Goal: Information Seeking & Learning: Learn about a topic

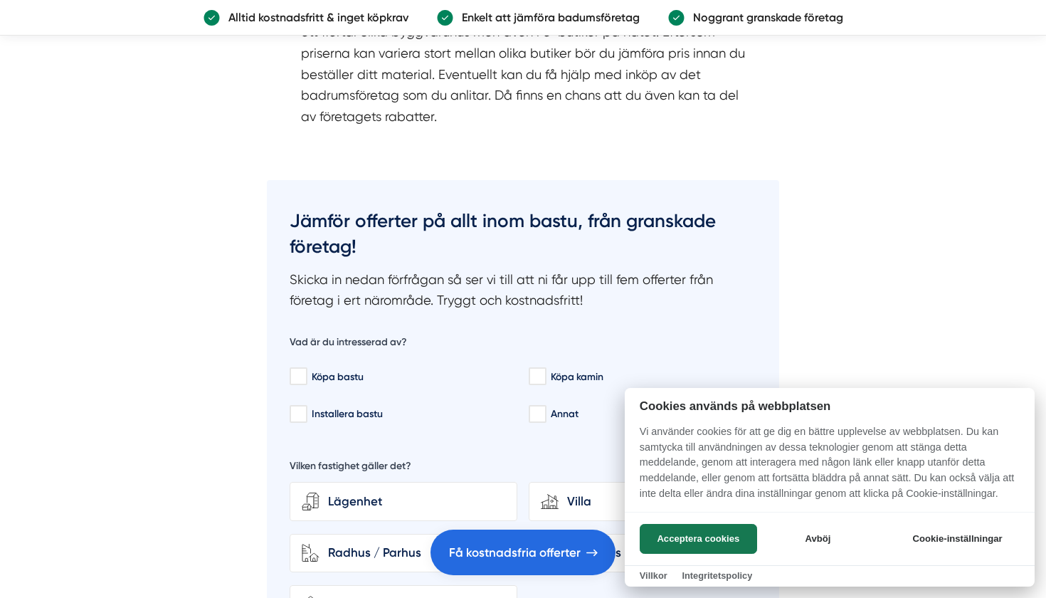
scroll to position [3095, 0]
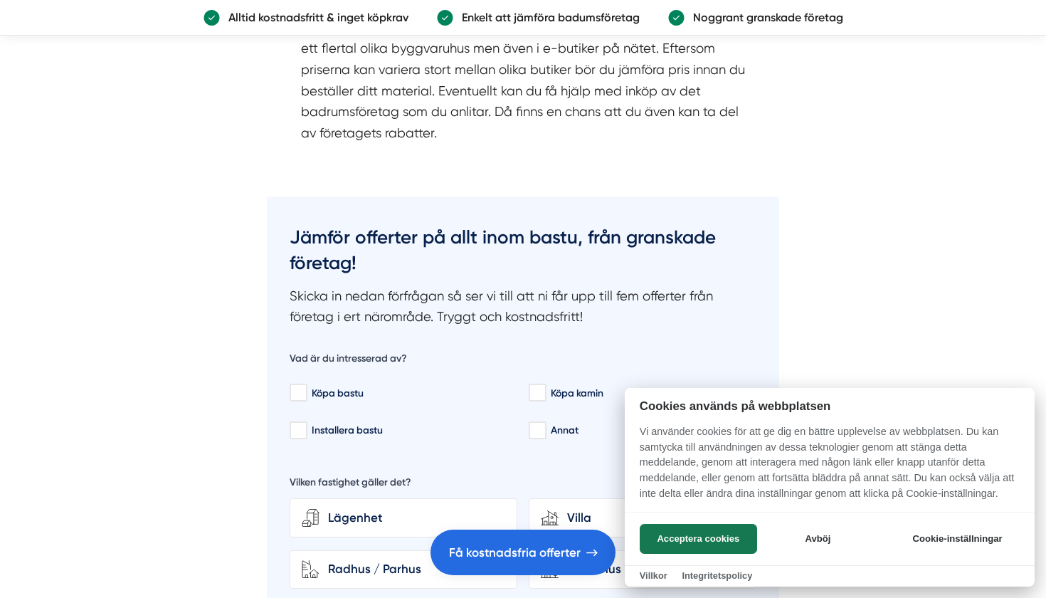
click at [452, 179] on div at bounding box center [523, 299] width 1046 height 598
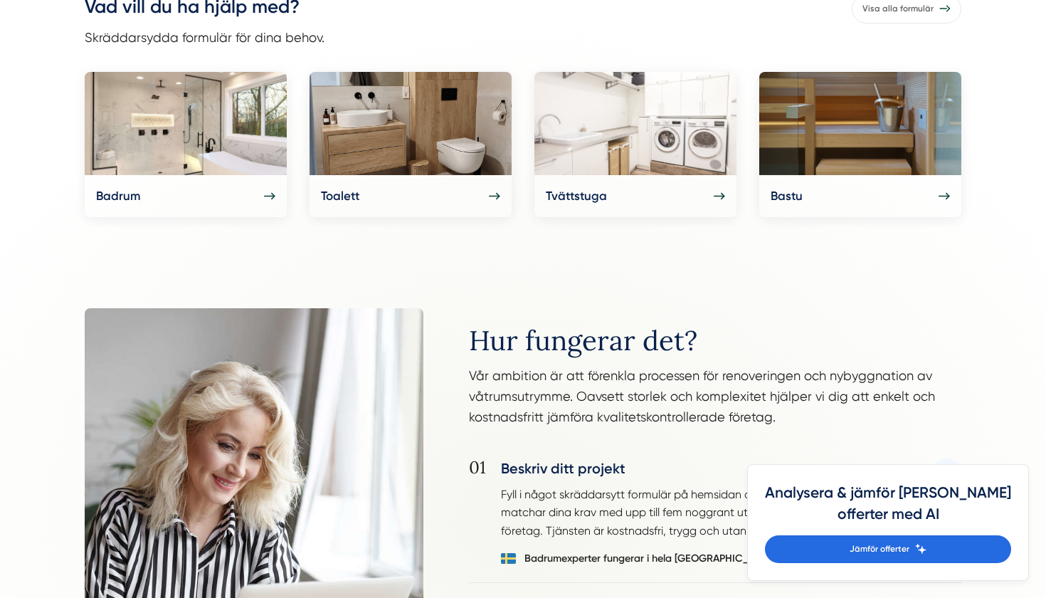
scroll to position [729, 0]
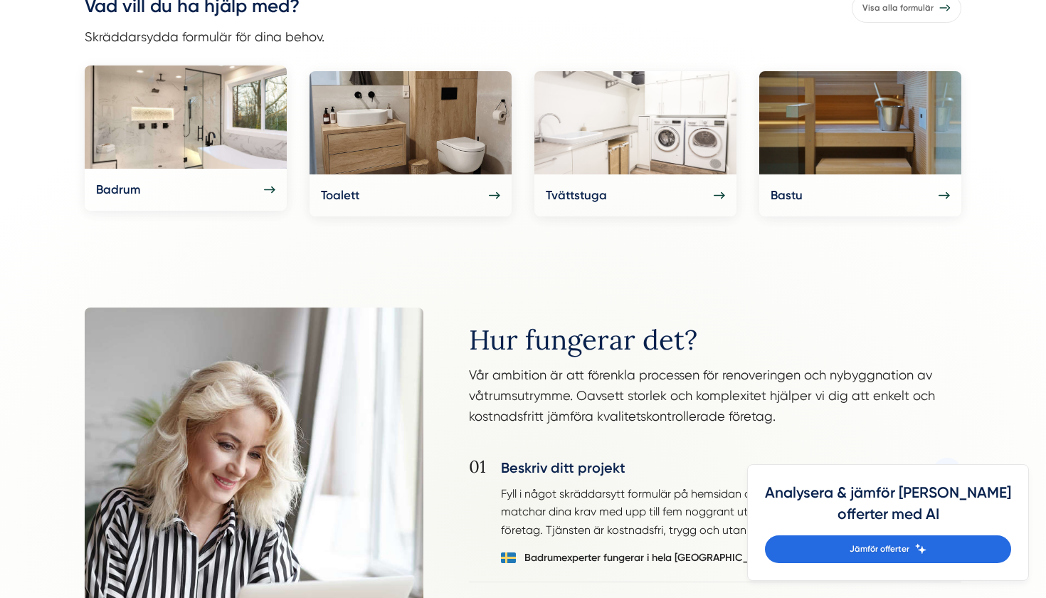
click at [184, 131] on img at bounding box center [186, 116] width 202 height 103
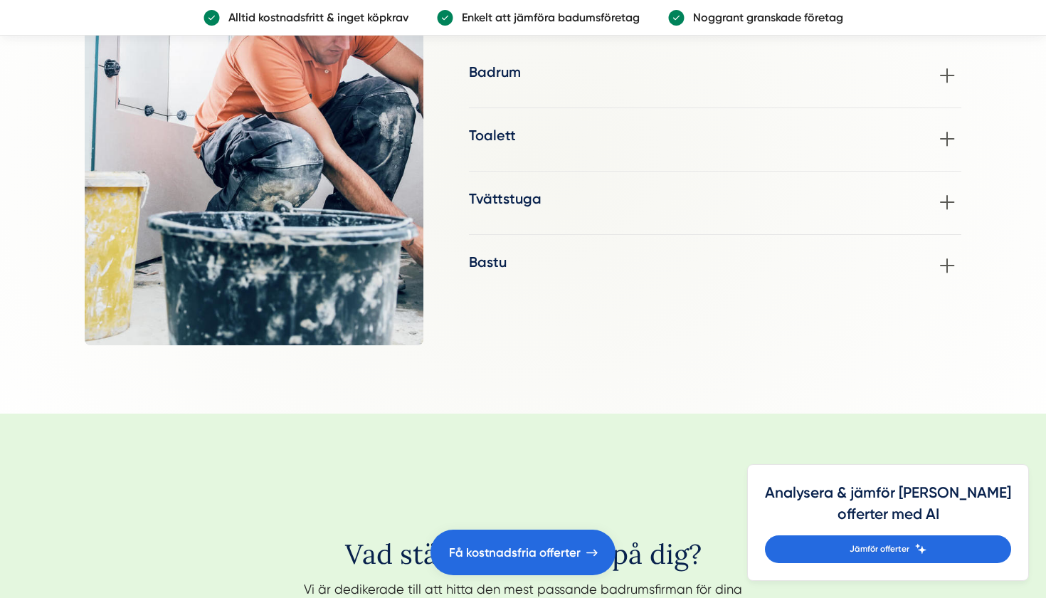
scroll to position [1782, 0]
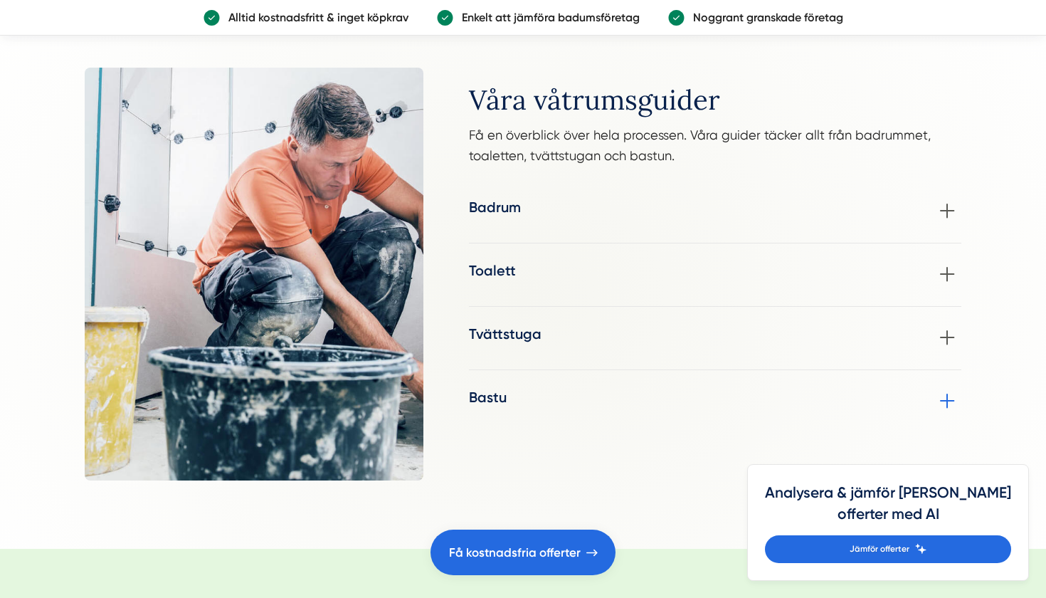
click at [949, 400] on div "Bastu Bastun erbjuder en underbar tillflyktsort för varm avkoppling enskilt ell…" at bounding box center [715, 401] width 492 height 28
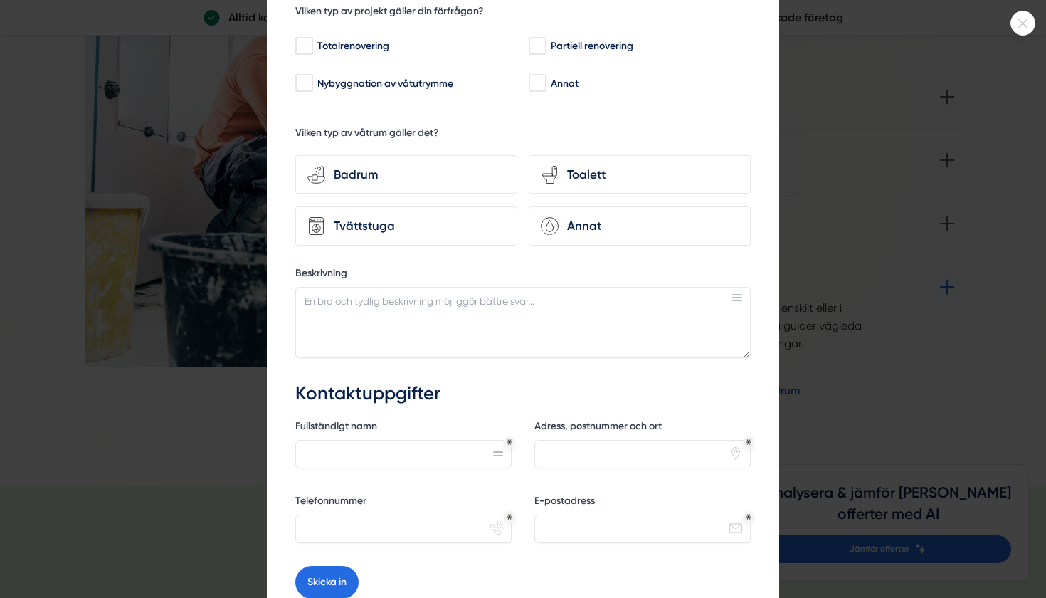
scroll to position [127, 0]
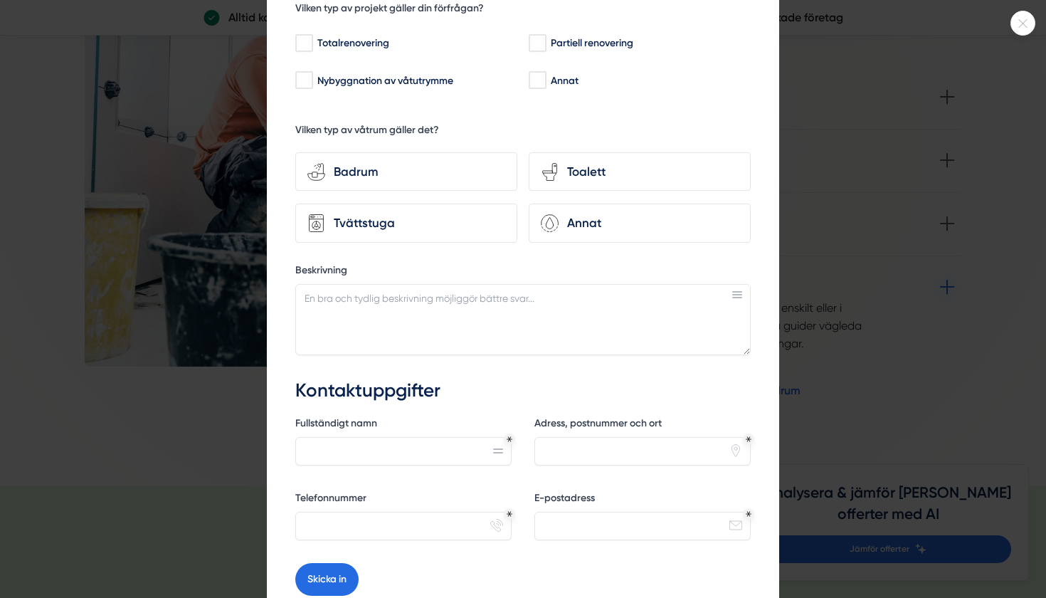
click at [1020, 25] on icon at bounding box center [1022, 23] width 23 height 9
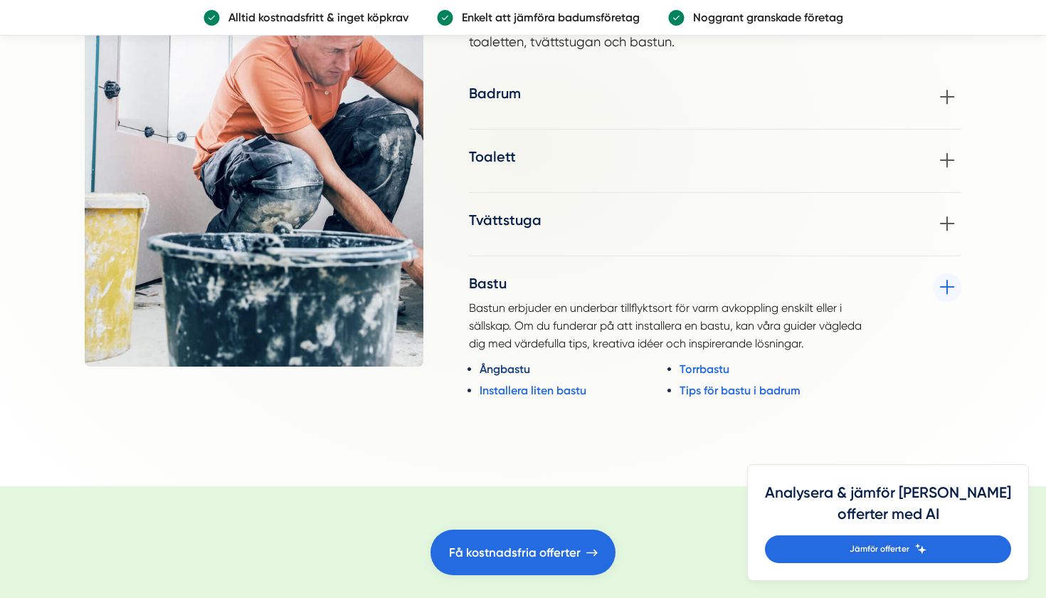
click at [513, 365] on link "Ångbastu" at bounding box center [578, 369] width 196 height 18
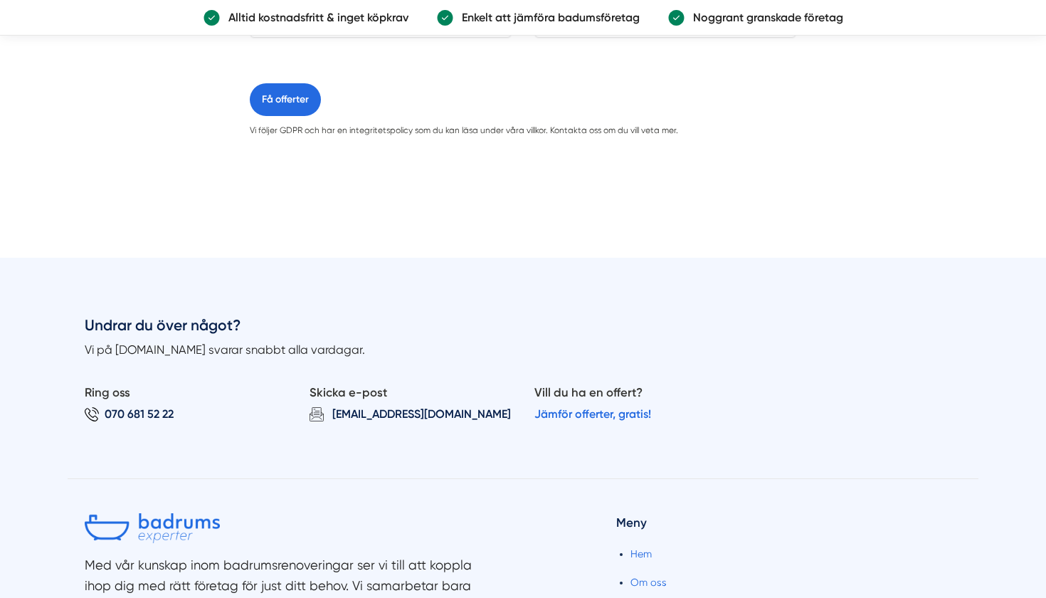
scroll to position [1406, 0]
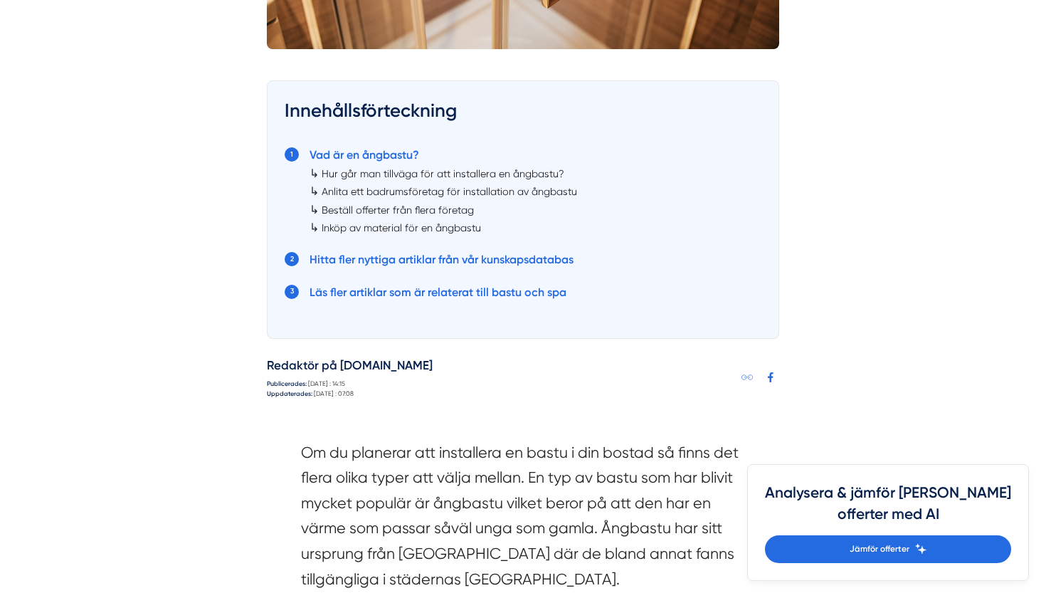
scroll to position [550, 0]
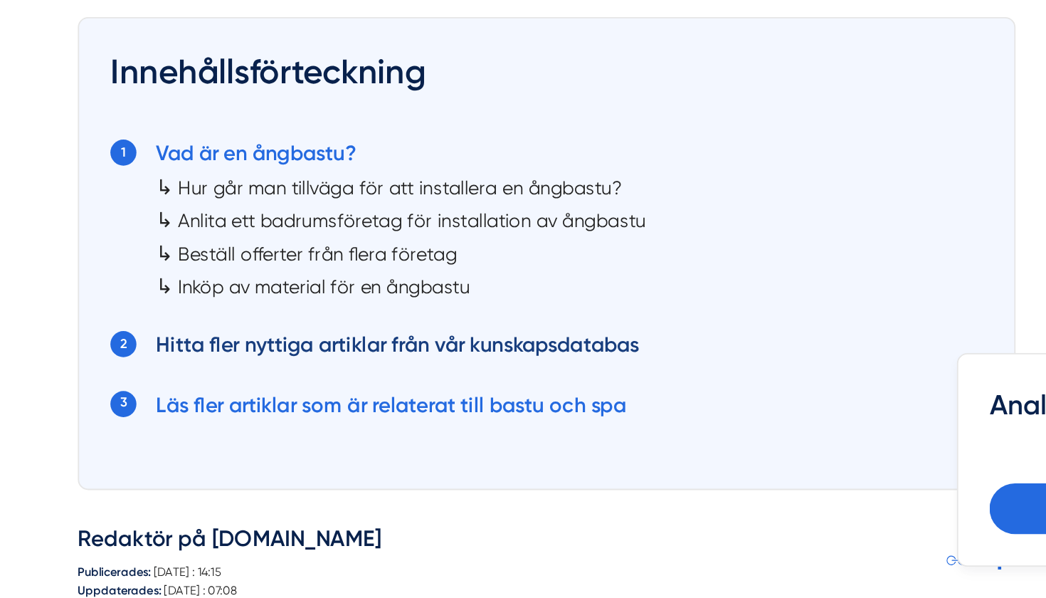
click at [310, 453] on link "Hitta fler nyttiga artiklar från vår kunskapsdatabas" at bounding box center [442, 460] width 264 height 14
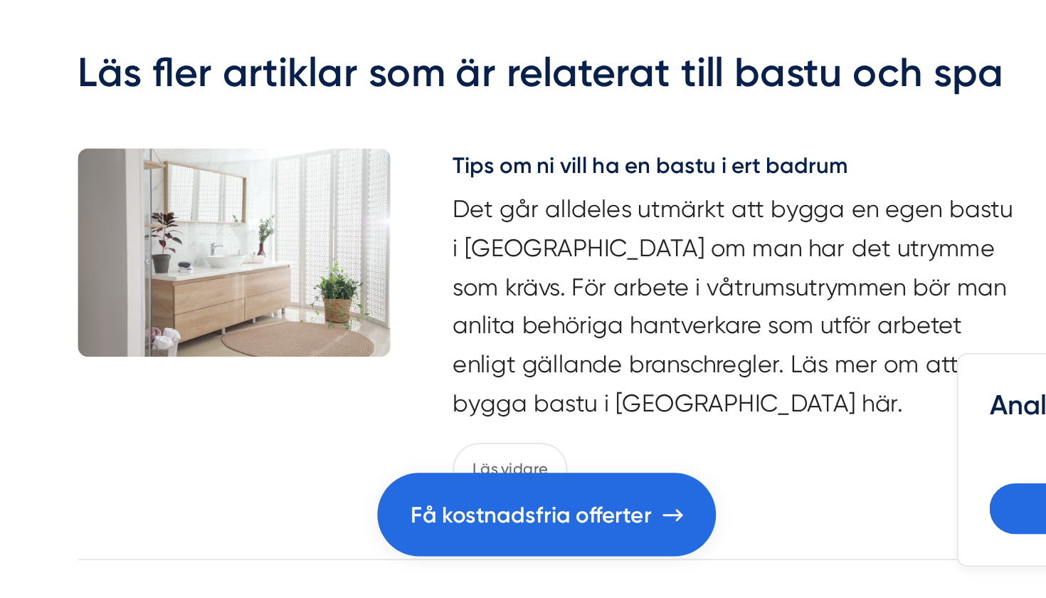
scroll to position [4660, 0]
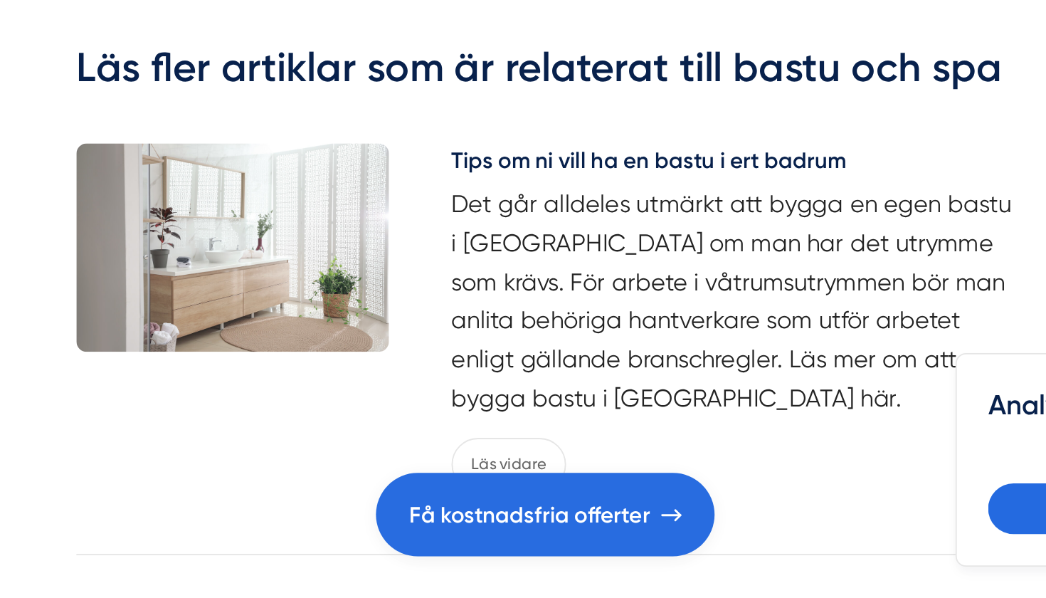
scroll to position [822, 0]
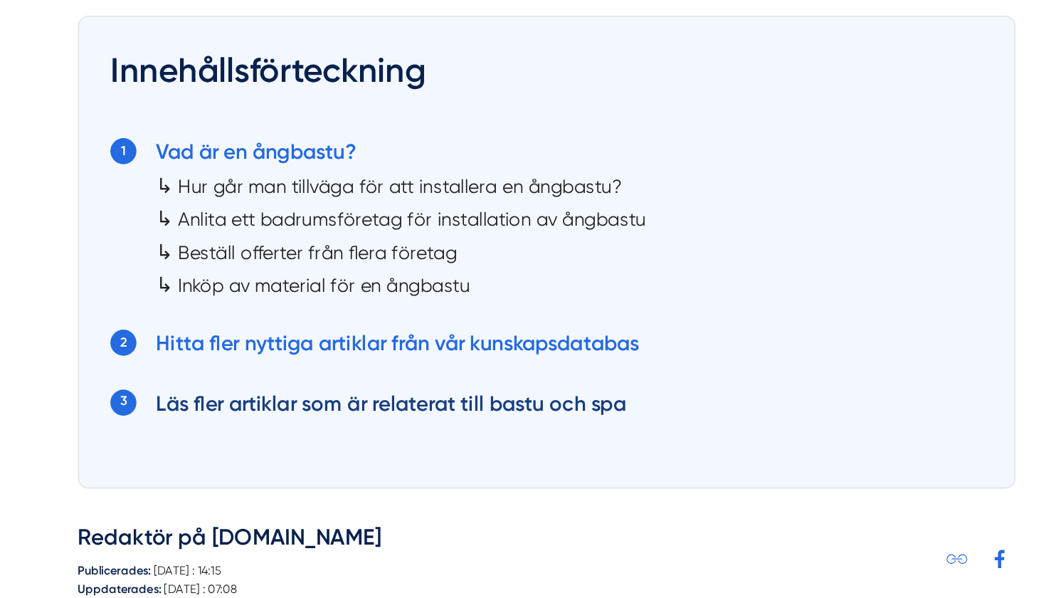
click at [310, 216] on link "Läs fler artiklar som är relaterat till bastu och spa" at bounding box center [438, 220] width 257 height 14
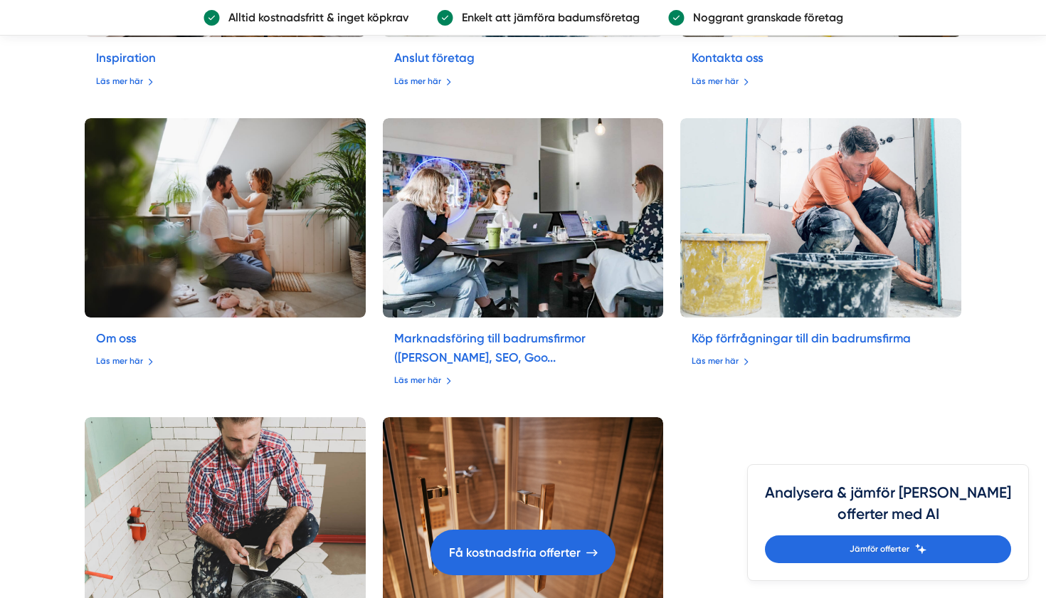
scroll to position [6010, 0]
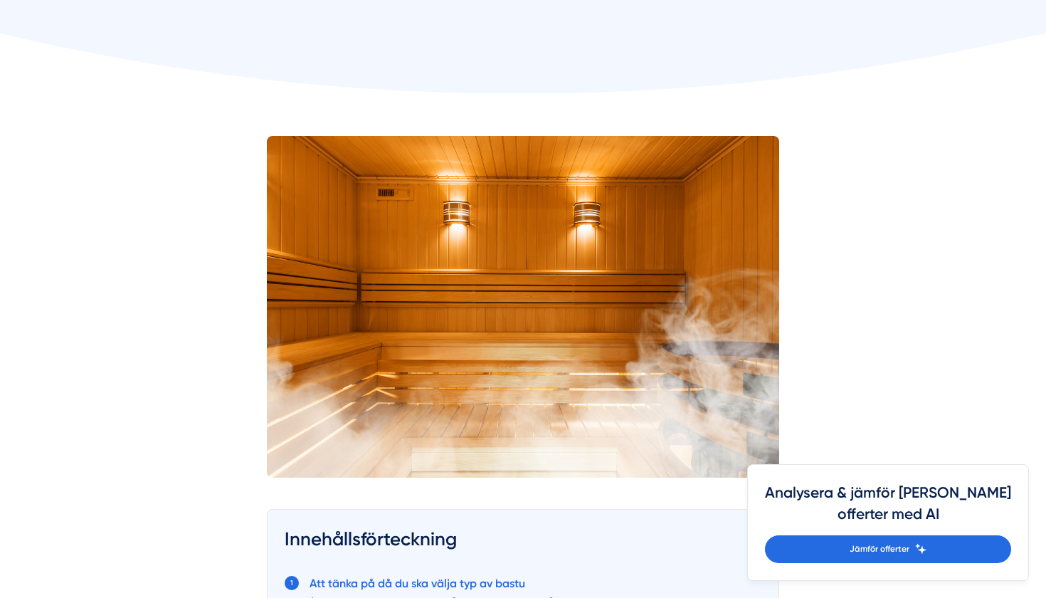
scroll to position [401, 0]
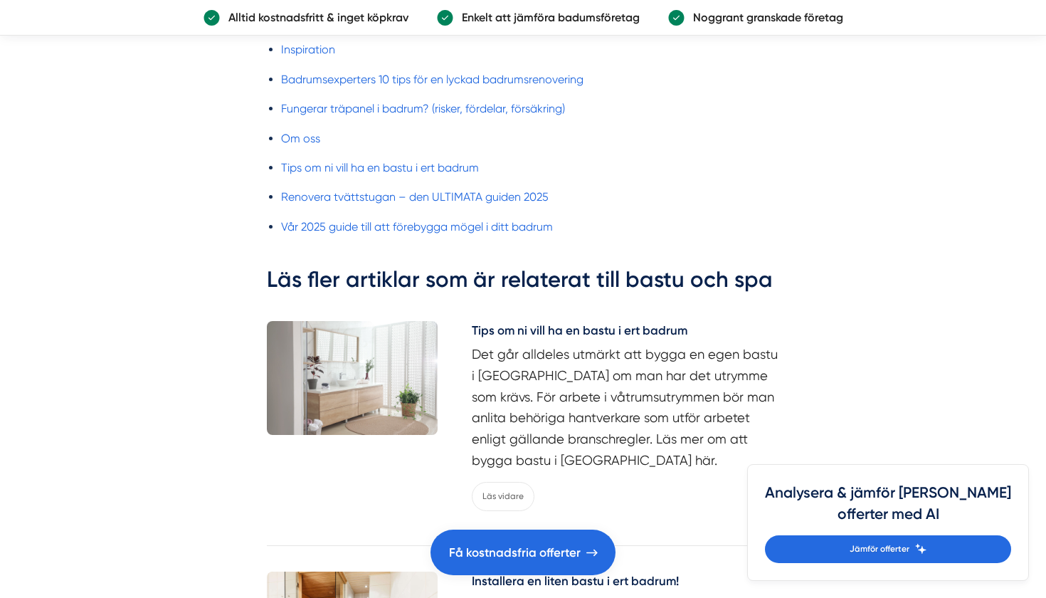
scroll to position [4173, 0]
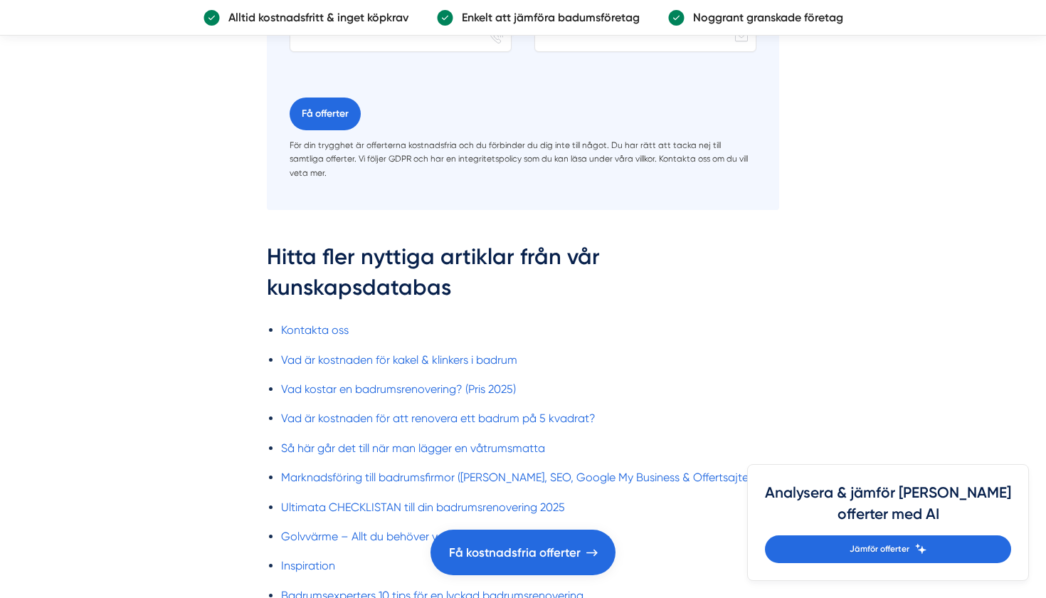
scroll to position [822, 0]
